Goal: Transaction & Acquisition: Obtain resource

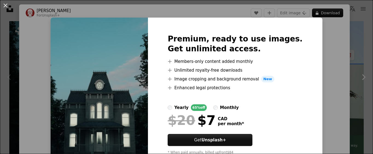
click at [338, 43] on div "An X shape Premium, ready to use images. Get unlimited access. A plus sign Memb…" at bounding box center [186, 77] width 373 height 154
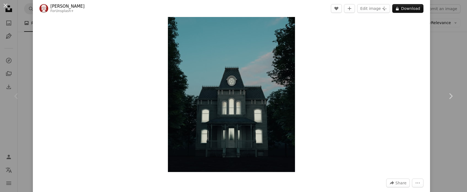
scroll to position [2, 0]
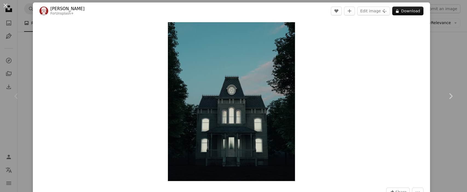
click at [146, 153] on div "Zoom in" at bounding box center [231, 101] width 397 height 164
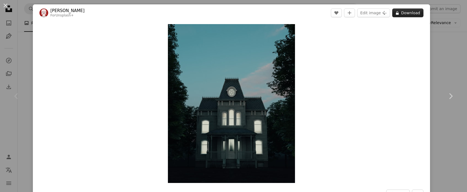
click at [373, 15] on button "A lock Download" at bounding box center [407, 12] width 31 height 9
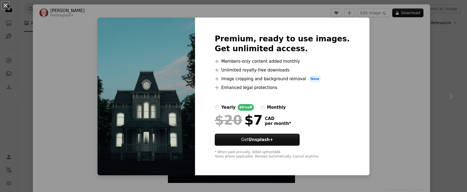
click at [373, 42] on div "An X shape Premium, ready to use images. Get unlimited access. A plus sign Memb…" at bounding box center [233, 96] width 467 height 192
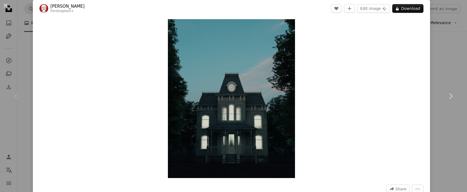
scroll to position [1, 0]
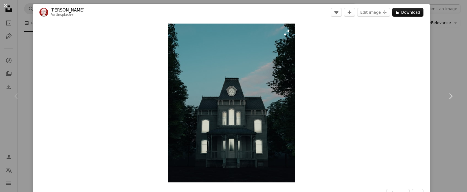
click at [261, 86] on img "Zoom in on this image" at bounding box center [231, 103] width 127 height 159
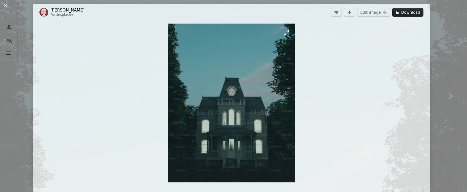
scroll to position [189, 0]
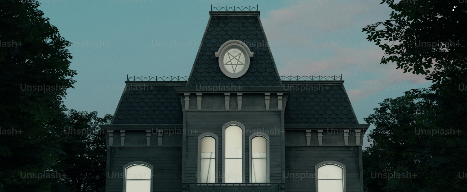
click at [261, 86] on img "Zoom out on this image" at bounding box center [233, 102] width 467 height 584
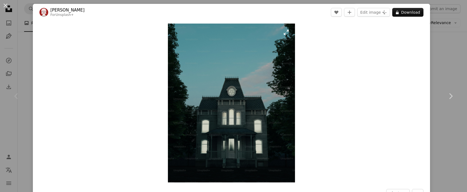
click at [254, 81] on img "Zoom in on this image" at bounding box center [231, 103] width 127 height 159
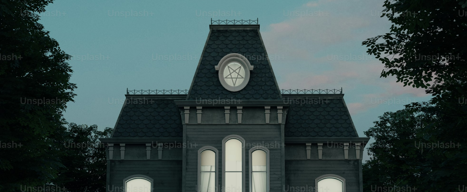
scroll to position [174, 0]
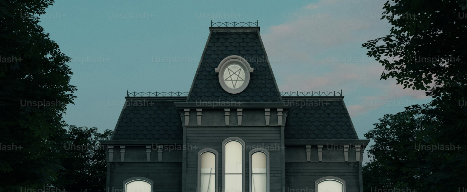
click at [254, 81] on img "Zoom out on this image" at bounding box center [233, 118] width 467 height 584
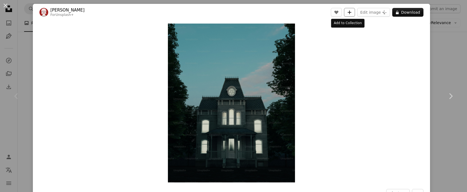
click at [349, 9] on button "A plus sign" at bounding box center [349, 12] width 11 height 9
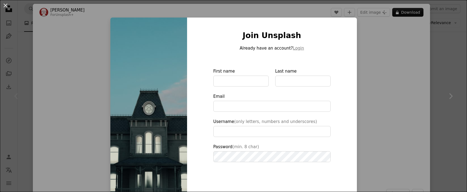
scroll to position [38, 0]
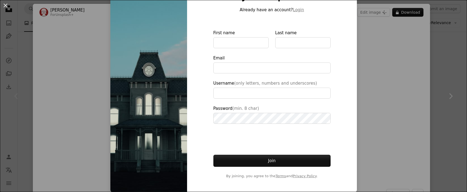
click at [373, 106] on div "An X shape Join Unsplash Already have an account? Login First name Last name Em…" at bounding box center [233, 96] width 467 height 192
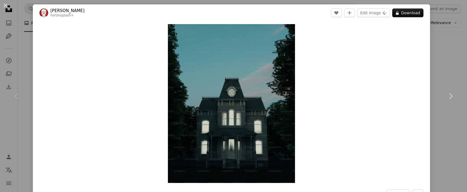
click at [67, 8] on link "[PERSON_NAME]" at bounding box center [67, 10] width 34 height 5
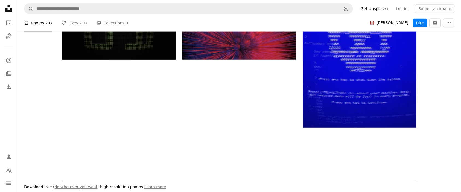
scroll to position [742, 0]
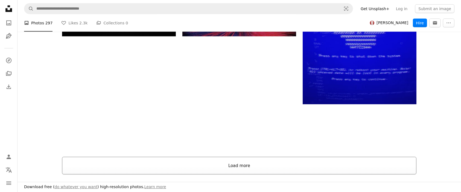
click at [242, 153] on button "Load more" at bounding box center [239, 166] width 355 height 18
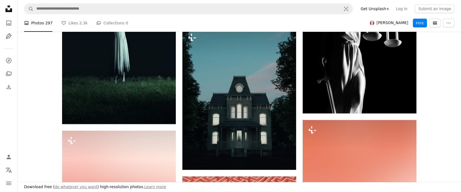
scroll to position [7143, 0]
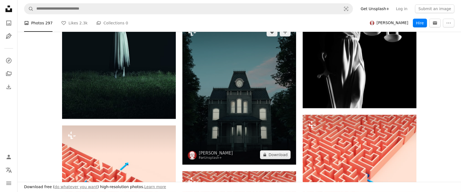
click at [244, 107] on img at bounding box center [240, 93] width 114 height 142
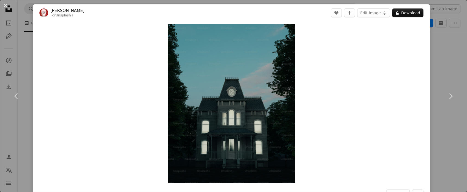
click at [326, 139] on div "Zoom in" at bounding box center [231, 103] width 397 height 164
click at [4, 3] on button "An X shape" at bounding box center [5, 5] width 7 height 7
